Goal: Obtain resource: Obtain resource

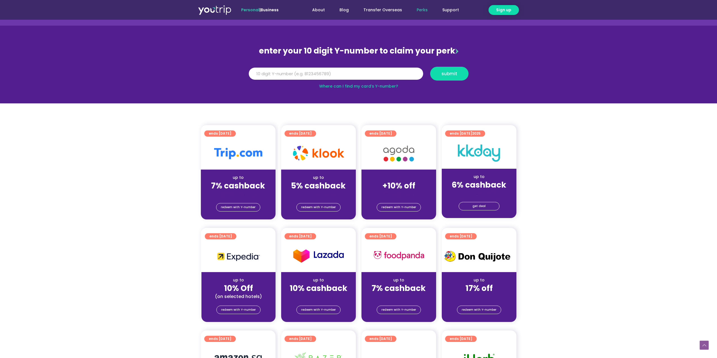
scroll to position [28, 0]
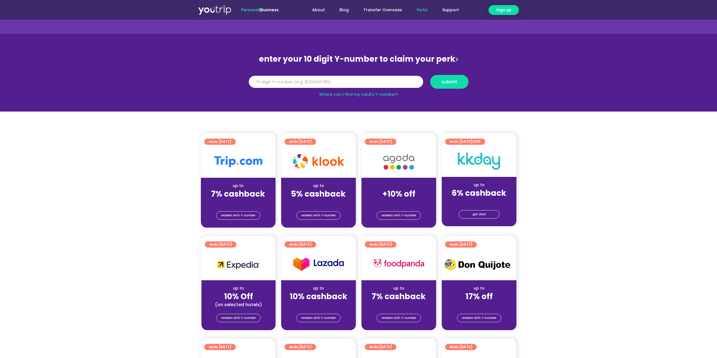
click at [626, 183] on section "ends [DATE] up to 7% cashback (for stays only) redeem with Y-number ends [DATE]…" at bounding box center [358, 183] width 717 height 101
click at [399, 215] on span "redeem with Y-number" at bounding box center [398, 216] width 35 height 8
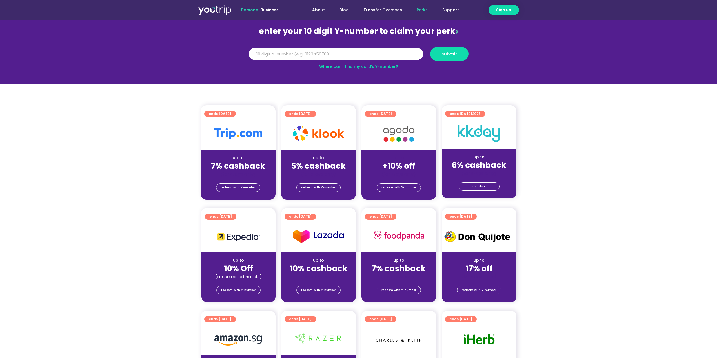
scroll to position [62, 0]
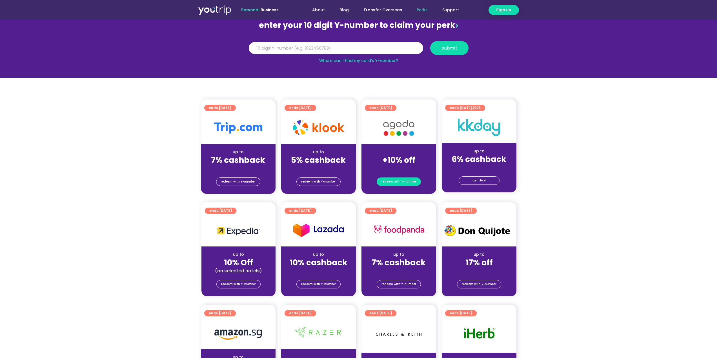
click at [398, 181] on span "redeem with Y-number" at bounding box center [398, 182] width 35 height 8
click at [594, 119] on section "ends [DATE] up to 7% cashback (for stays only) redeem with Y-number ends [DATE]…" at bounding box center [358, 149] width 717 height 101
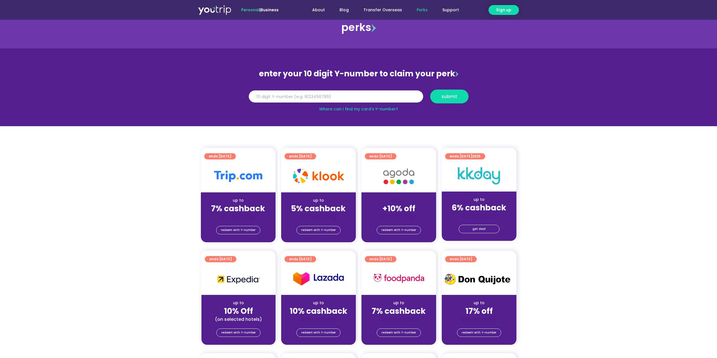
scroll to position [0, 0]
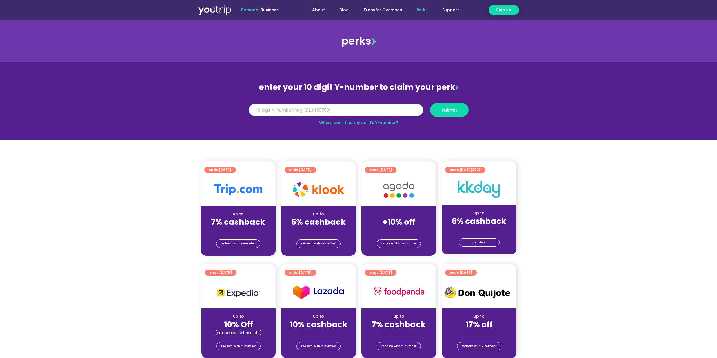
click at [368, 110] on input "Y Number" at bounding box center [336, 110] width 174 height 12
click at [341, 121] on link "Where can I find my card’s Y-number?" at bounding box center [358, 123] width 79 height 6
click at [339, 113] on input "Y Number" at bounding box center [336, 110] width 174 height 12
type input "8167019238"
click at [430, 103] on button "submit" at bounding box center [449, 110] width 38 height 14
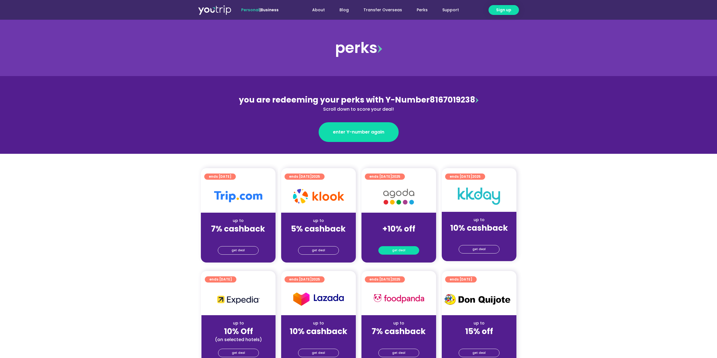
click at [400, 249] on span "get deal" at bounding box center [398, 251] width 13 height 8
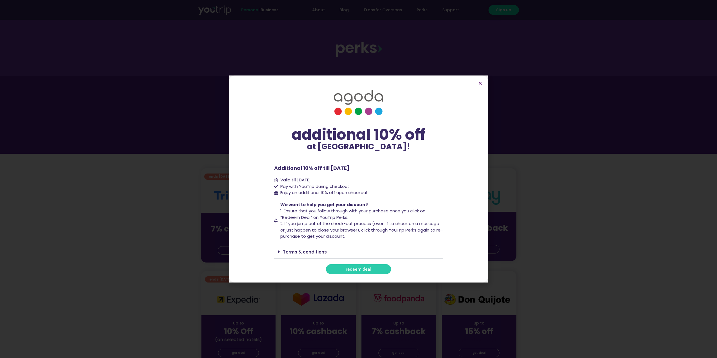
click at [372, 269] on link "redeem deal" at bounding box center [358, 269] width 65 height 10
